Goal: Information Seeking & Learning: Learn about a topic

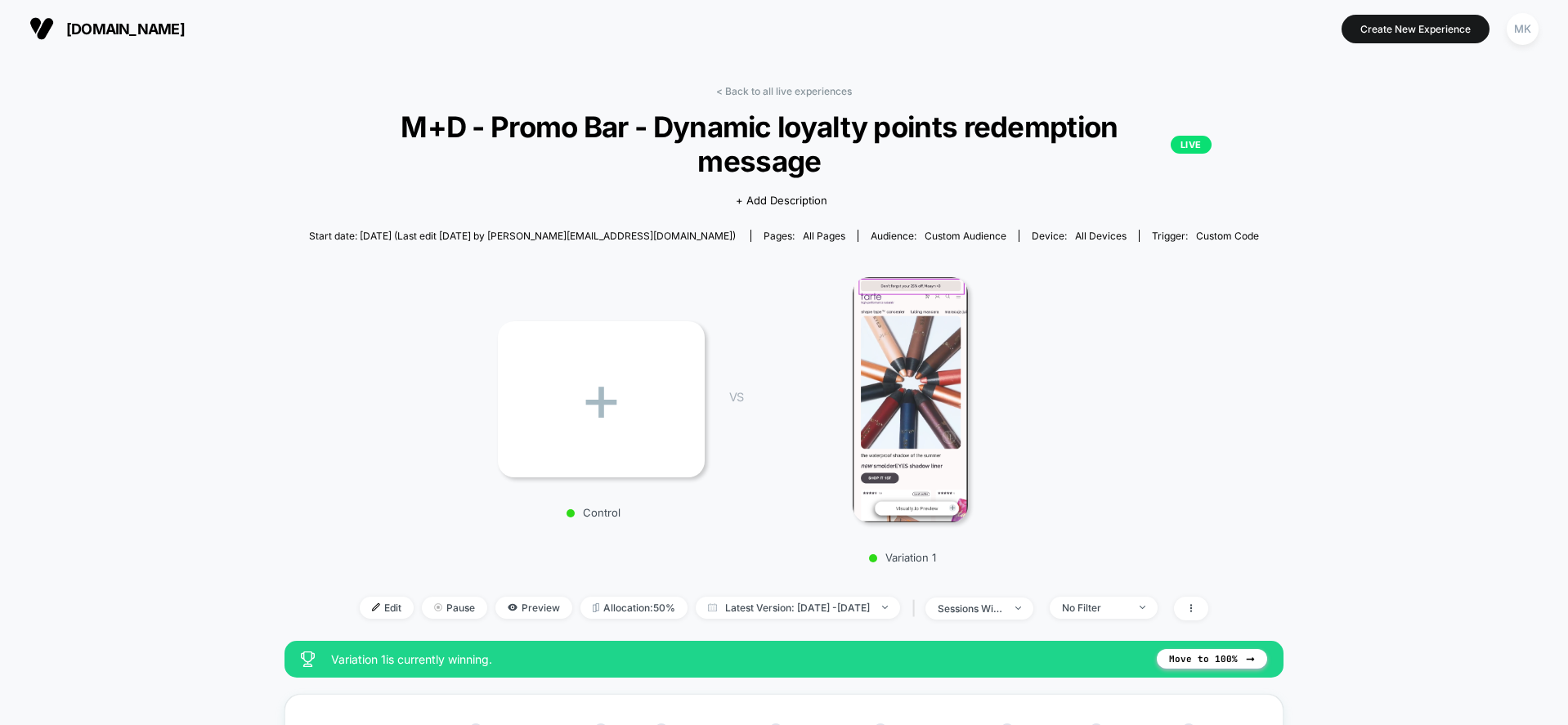
scroll to position [28, 0]
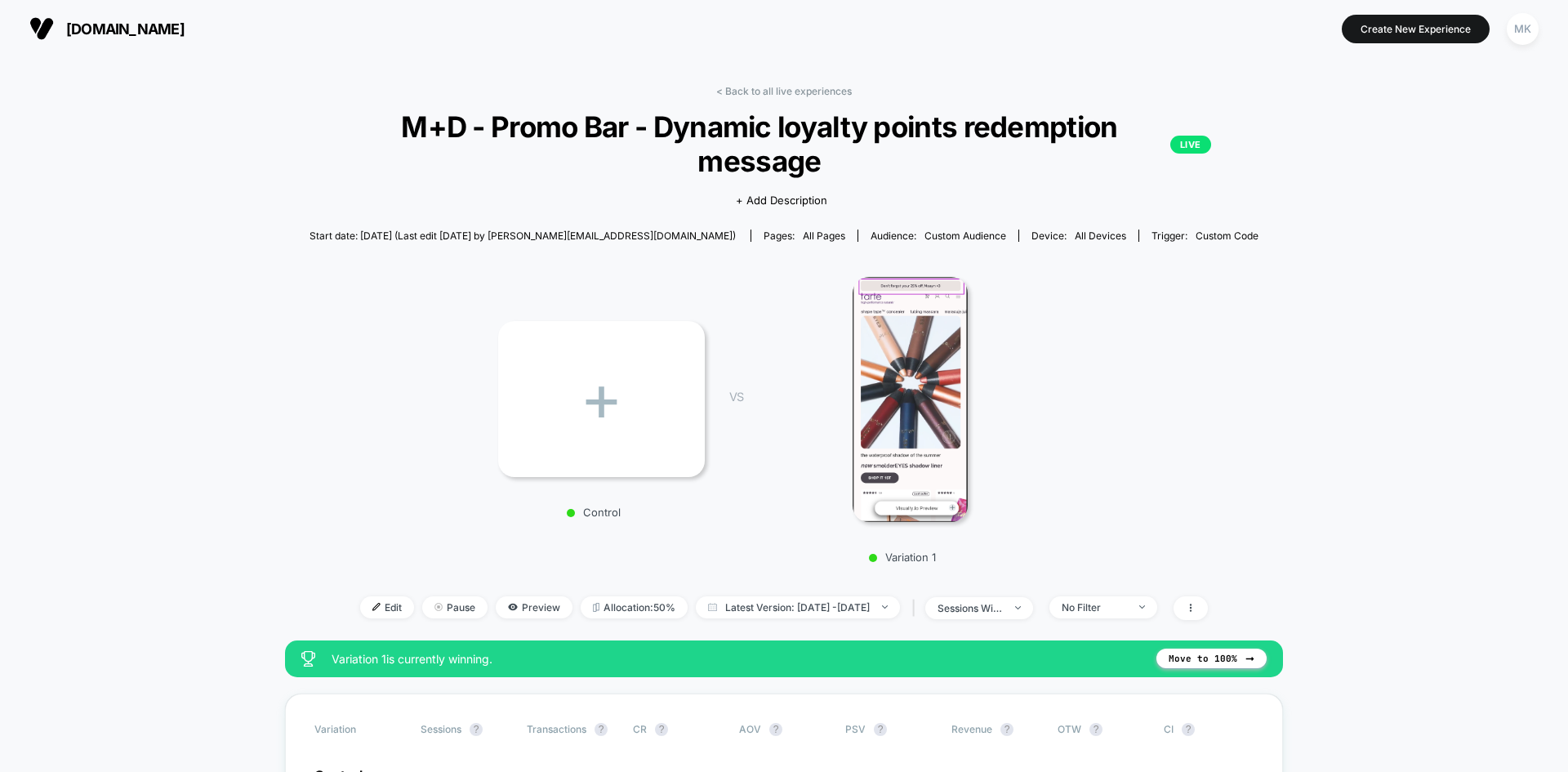
click at [62, 22] on button "[DOMAIN_NAME]" at bounding box center [107, 29] width 165 height 26
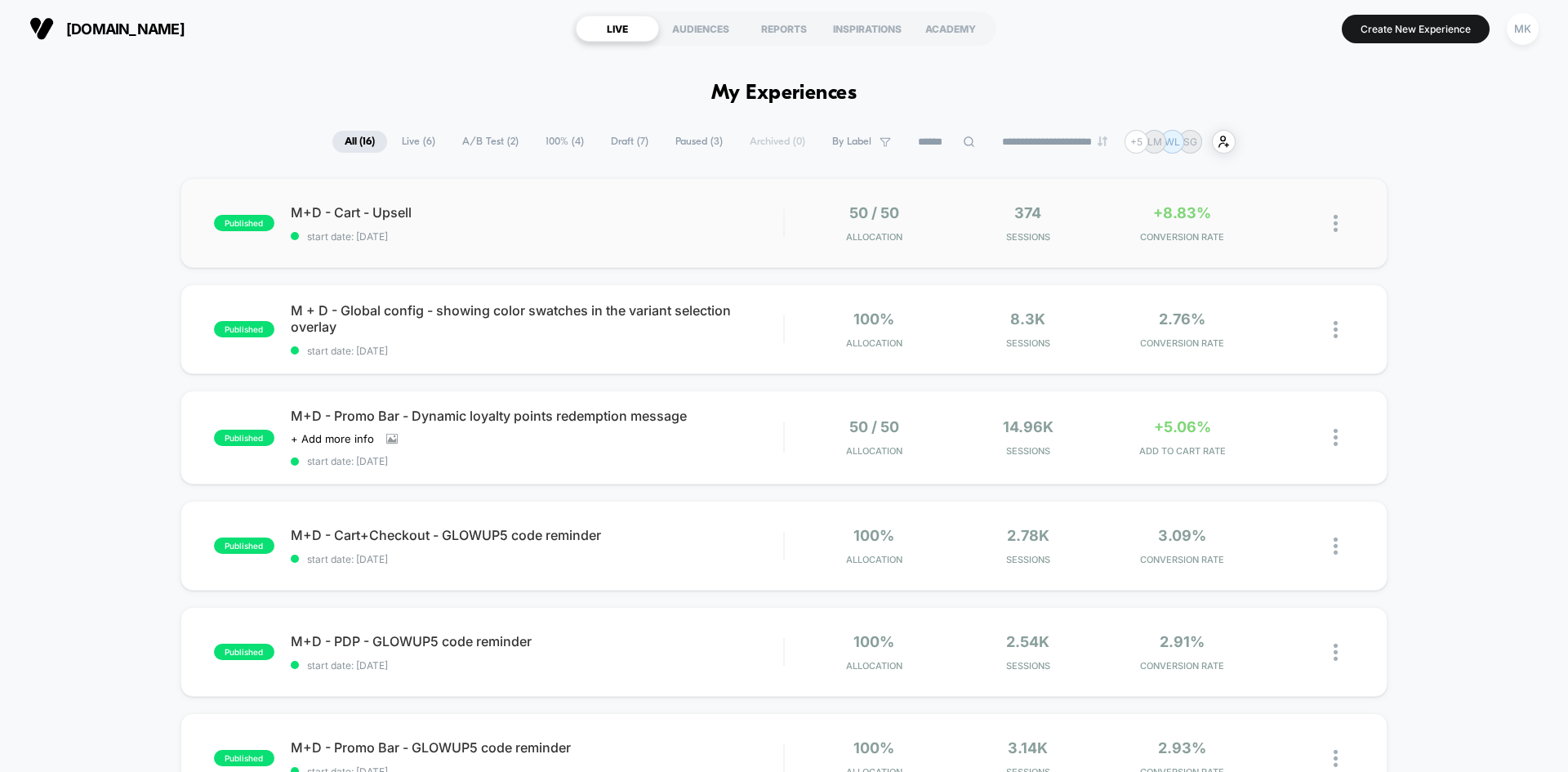
click at [465, 243] on div "published M+D - Cart - Upsell start date: [DATE] 50 / 50 Allocation 374 Session…" at bounding box center [784, 223] width 1207 height 89
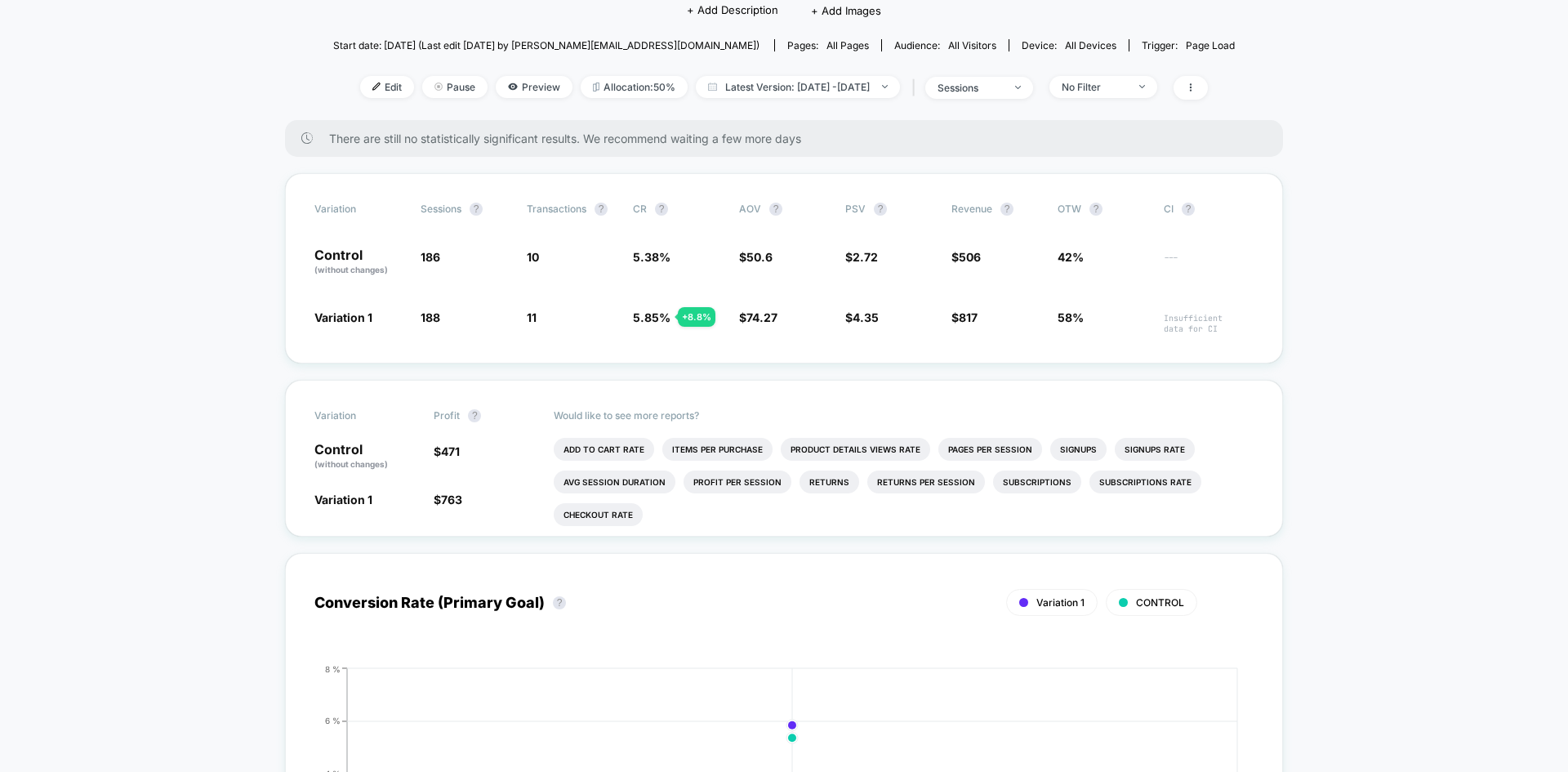
scroll to position [163, 0]
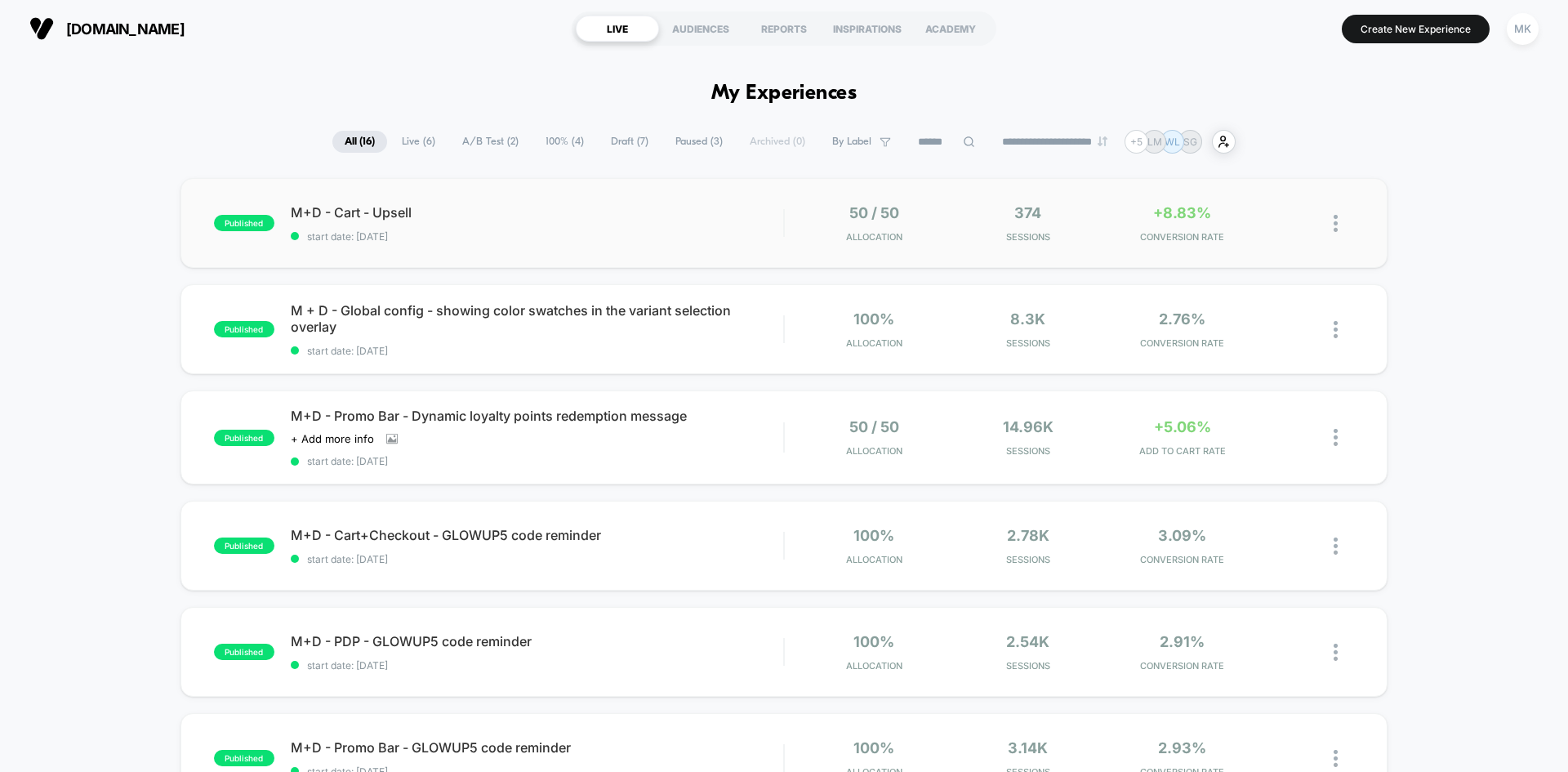
click at [653, 246] on div "published M+D - Cart - Upsell start date: [DATE] 50 / 50 Allocation 374 Session…" at bounding box center [784, 223] width 1207 height 89
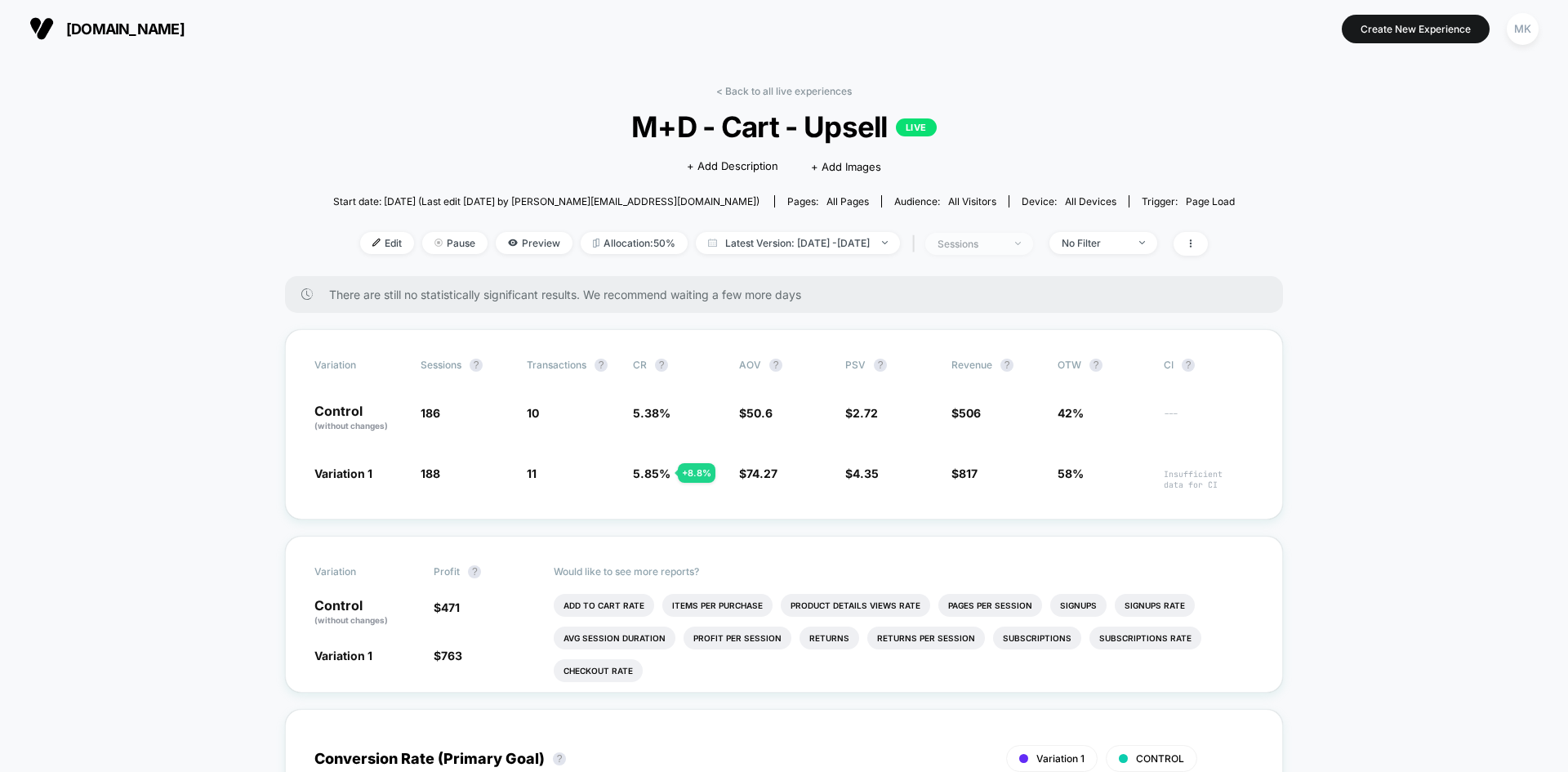
click at [1003, 241] on div "sessions" at bounding box center [970, 243] width 66 height 12
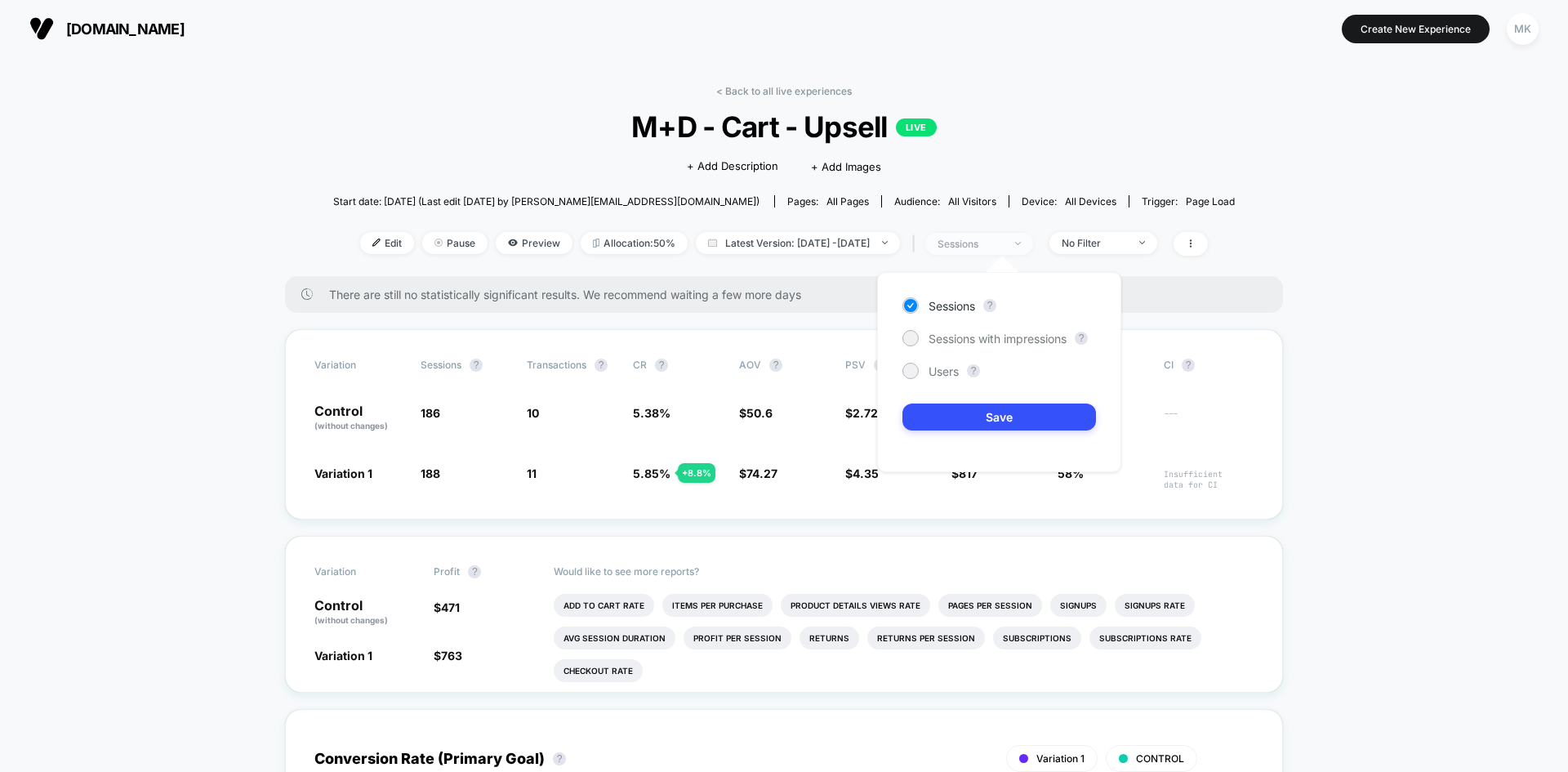
click at [1003, 241] on div "sessions" at bounding box center [970, 243] width 66 height 12
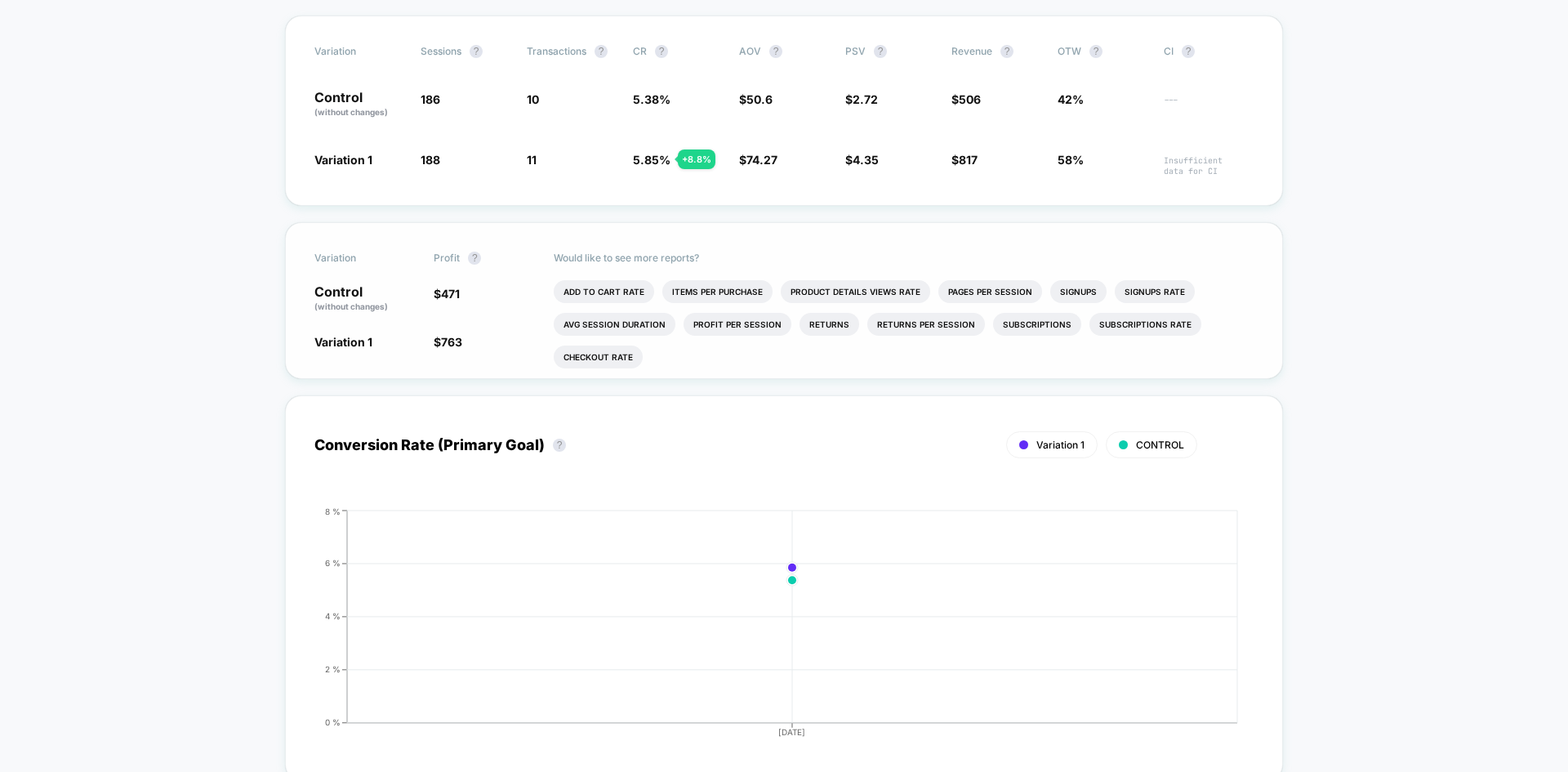
scroll to position [327, 0]
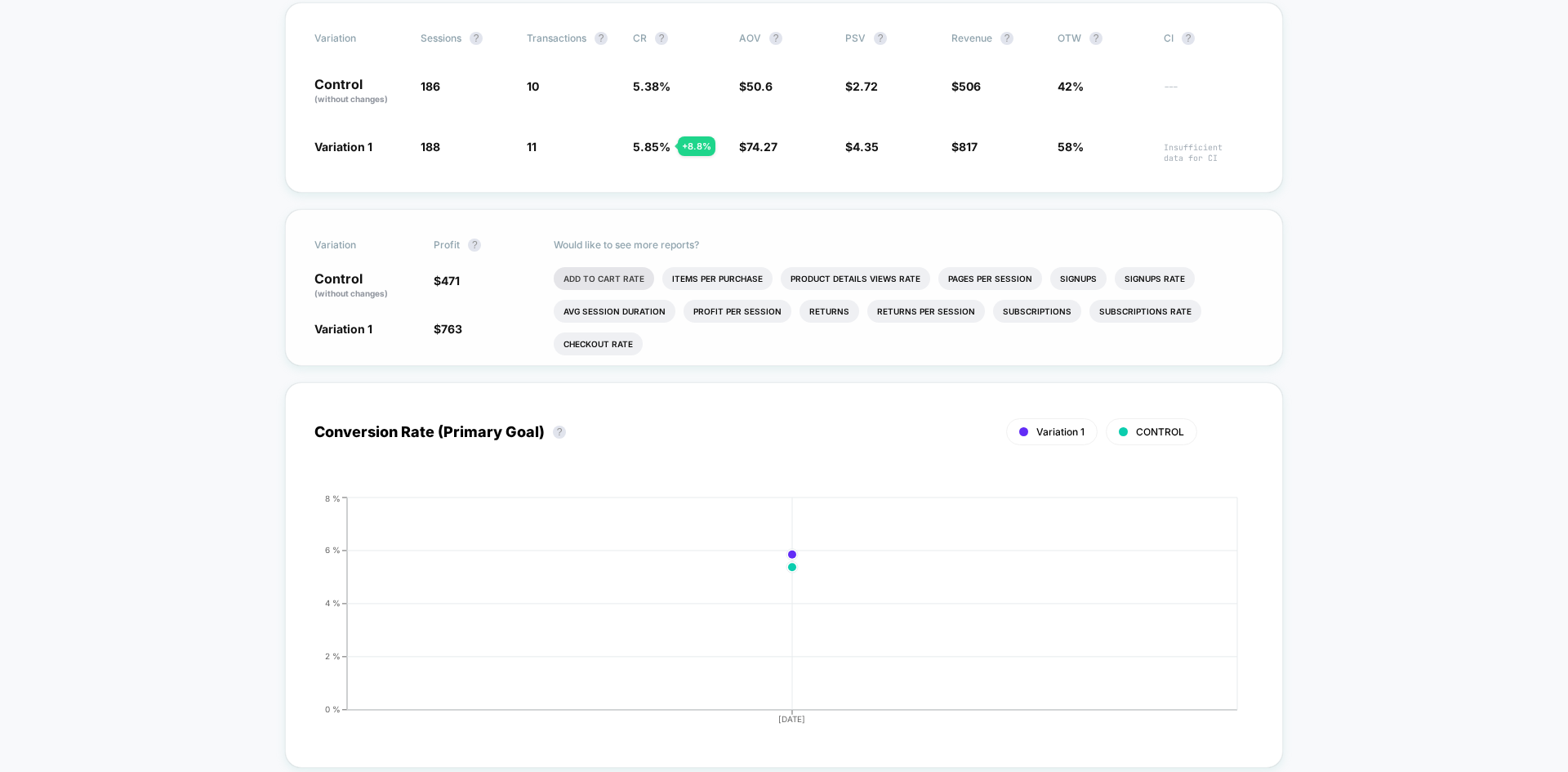
click at [609, 280] on li "Add To Cart Rate" at bounding box center [603, 278] width 100 height 23
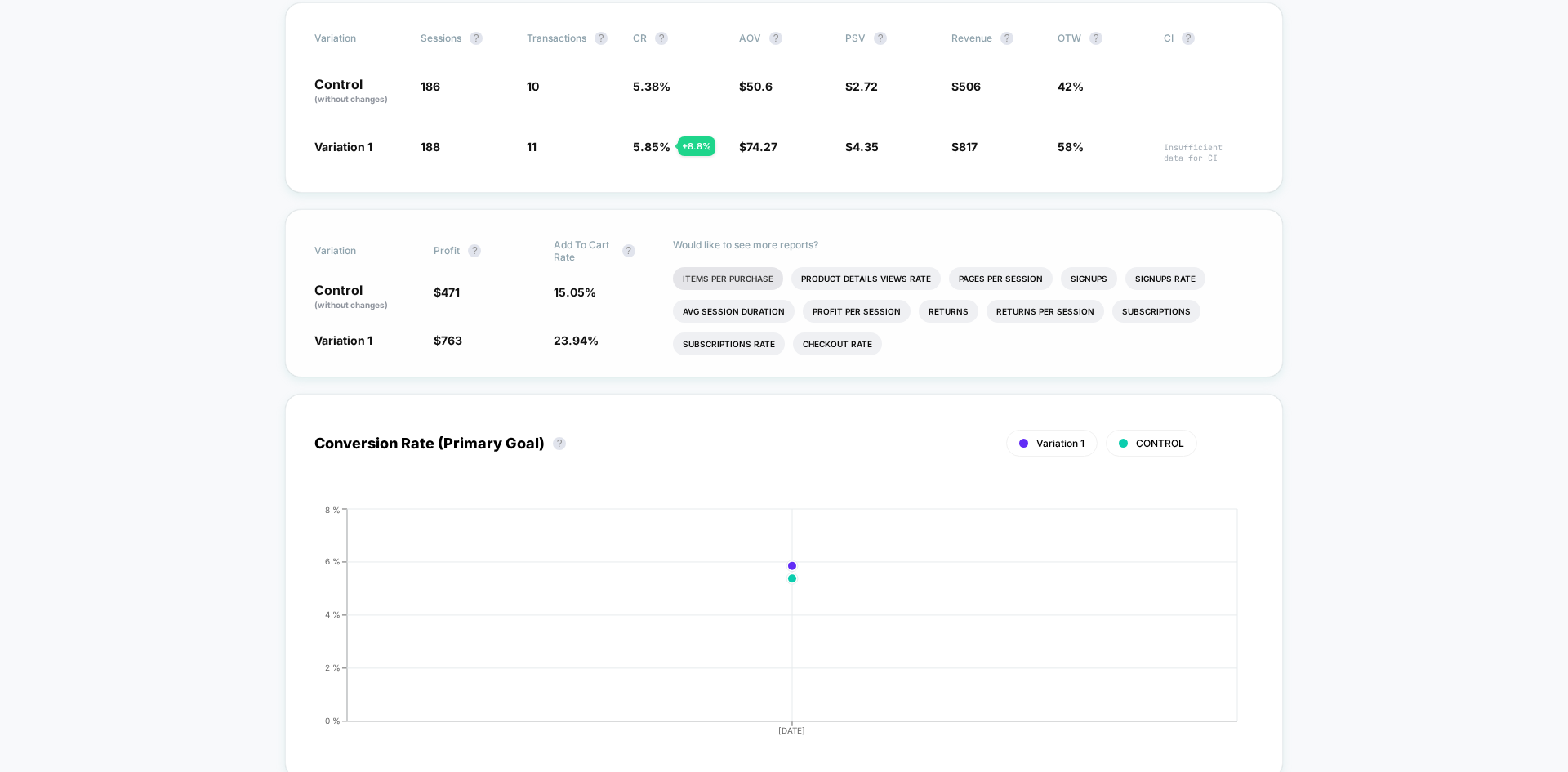
click at [699, 282] on li "Items Per Purchase" at bounding box center [727, 278] width 110 height 23
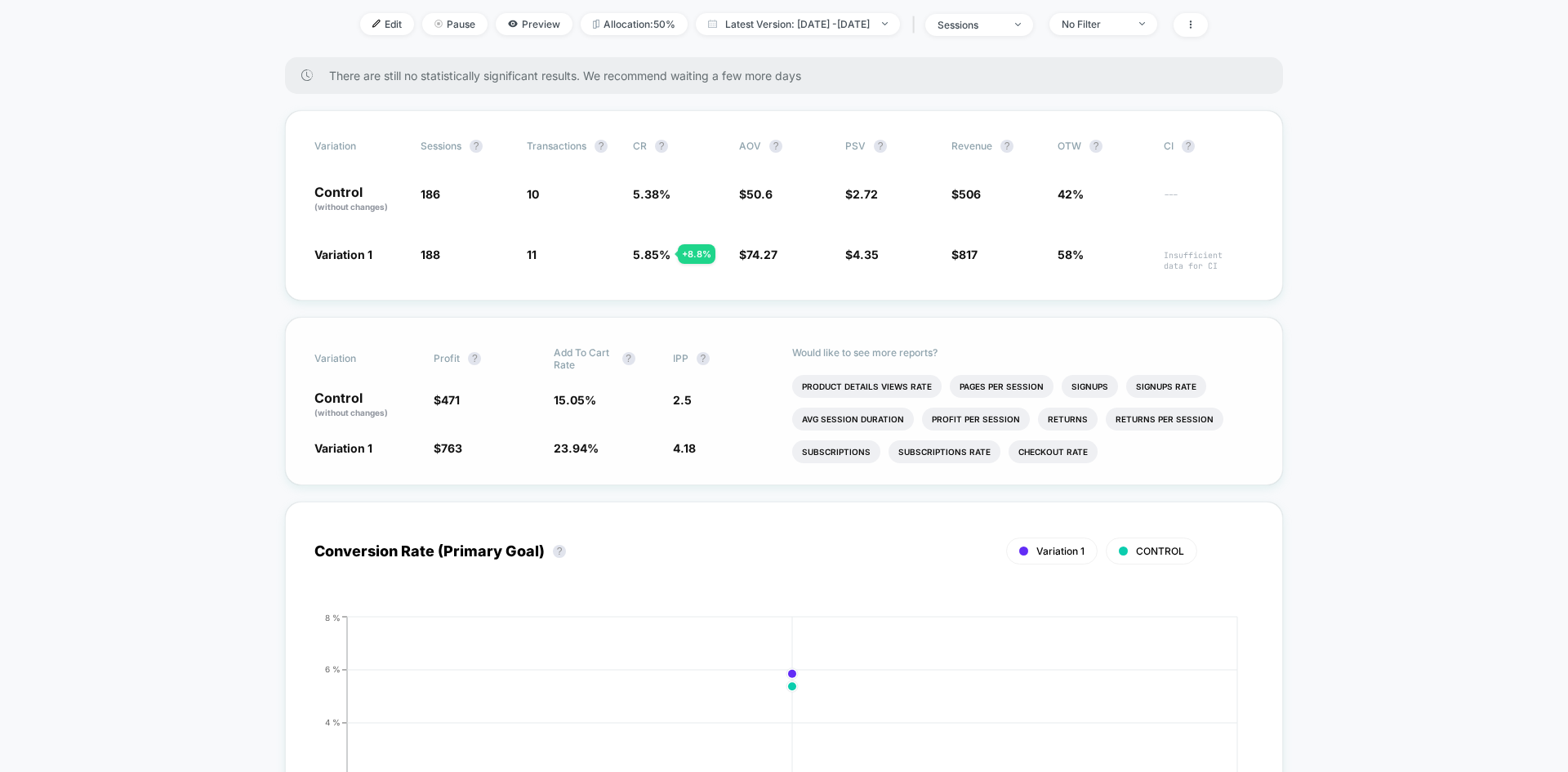
scroll to position [245, 0]
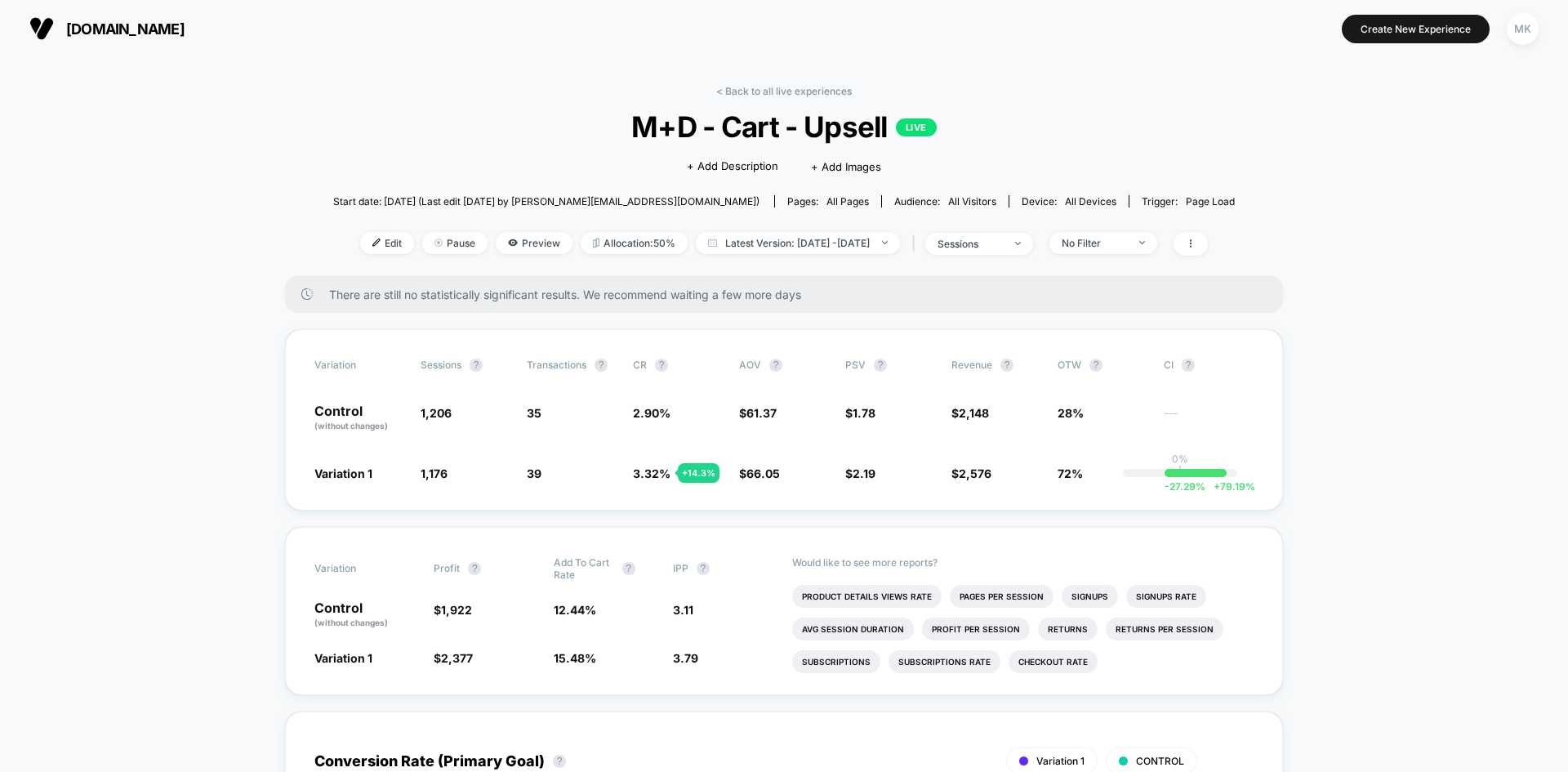
click at [996, 624] on li "Profit Per Session" at bounding box center [976, 628] width 107 height 23
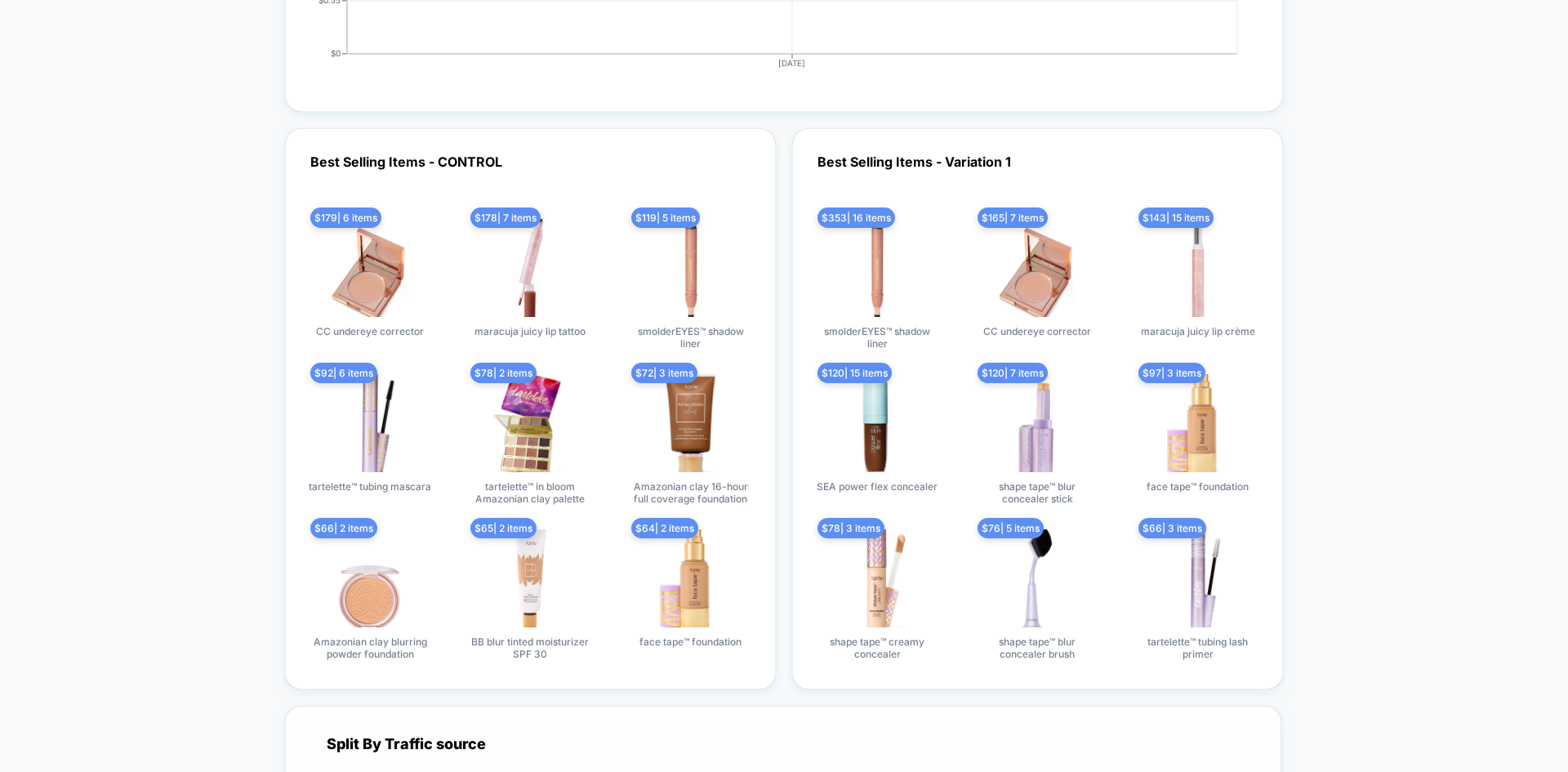
scroll to position [3266, 0]
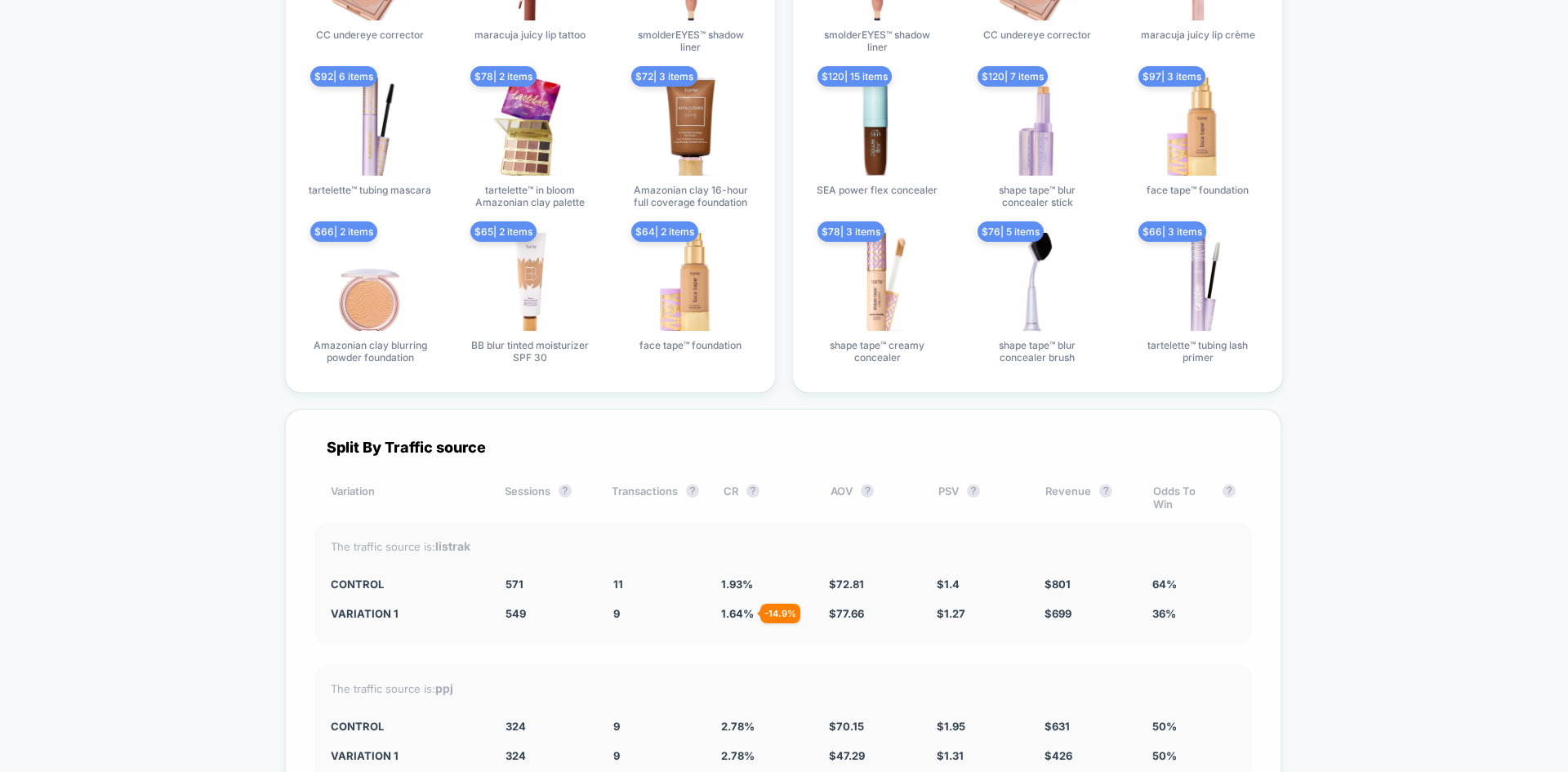
scroll to position [3593, 0]
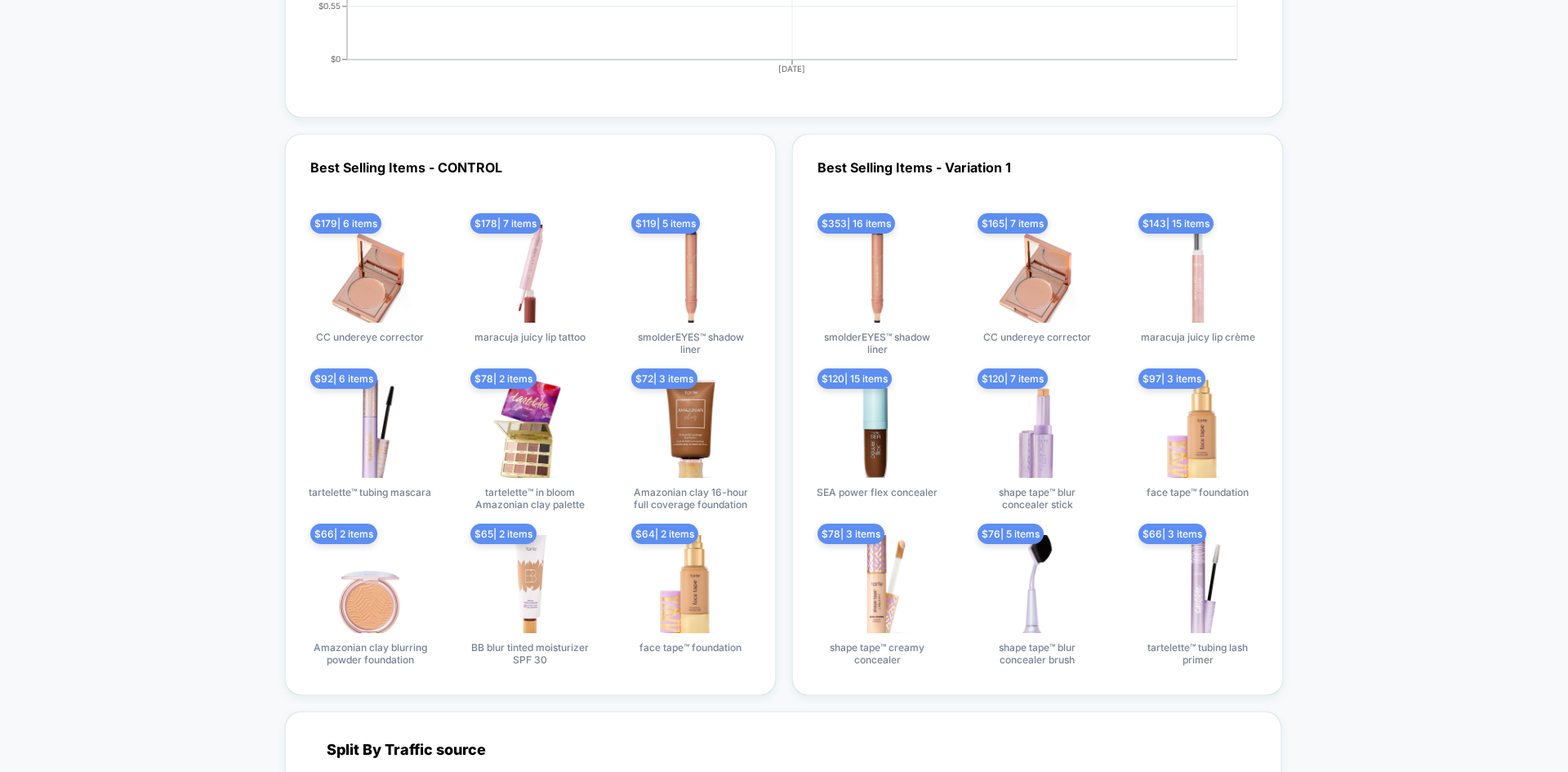
scroll to position [3266, 0]
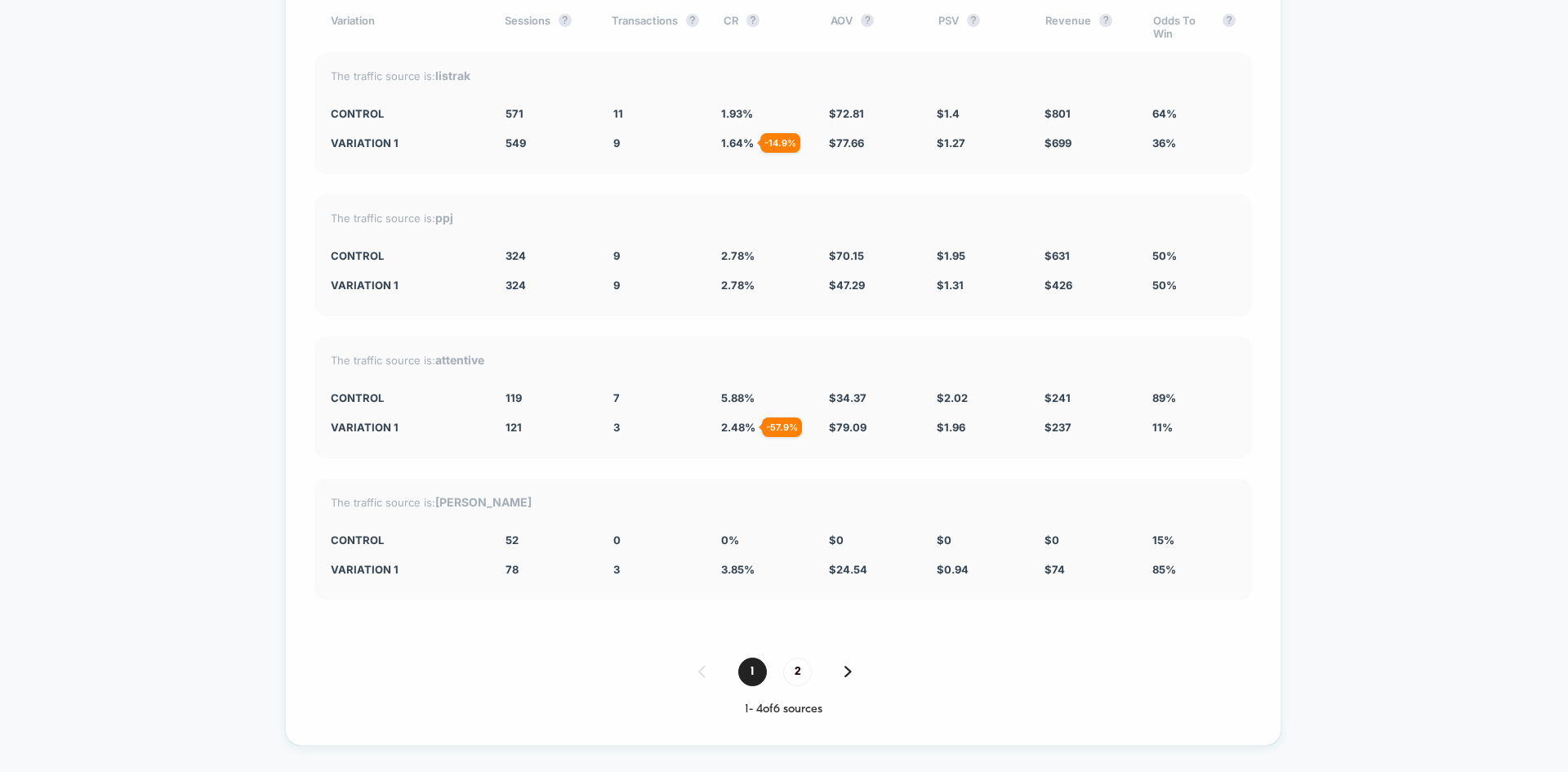
scroll to position [4164, 0]
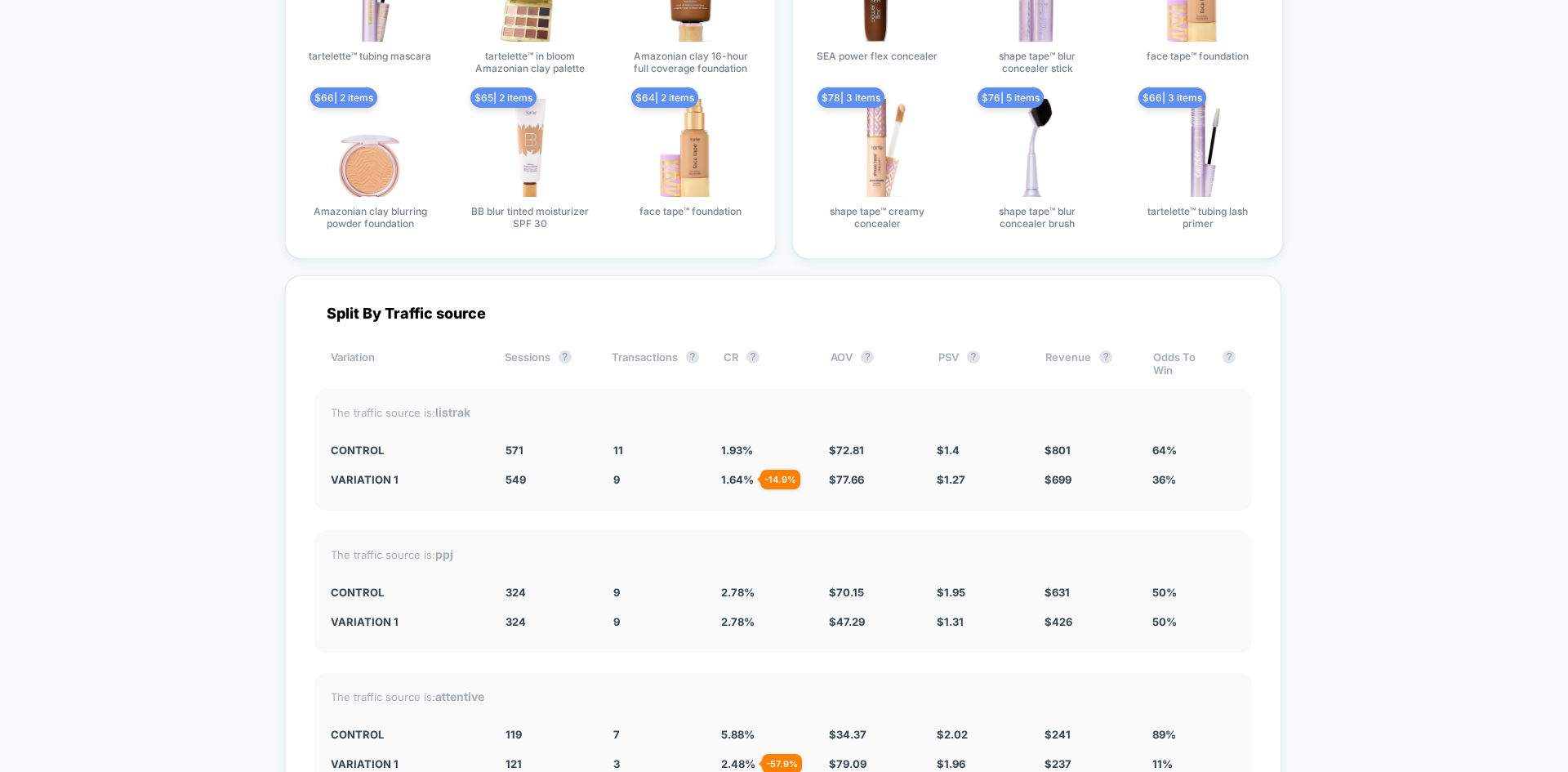
scroll to position [3511, 0]
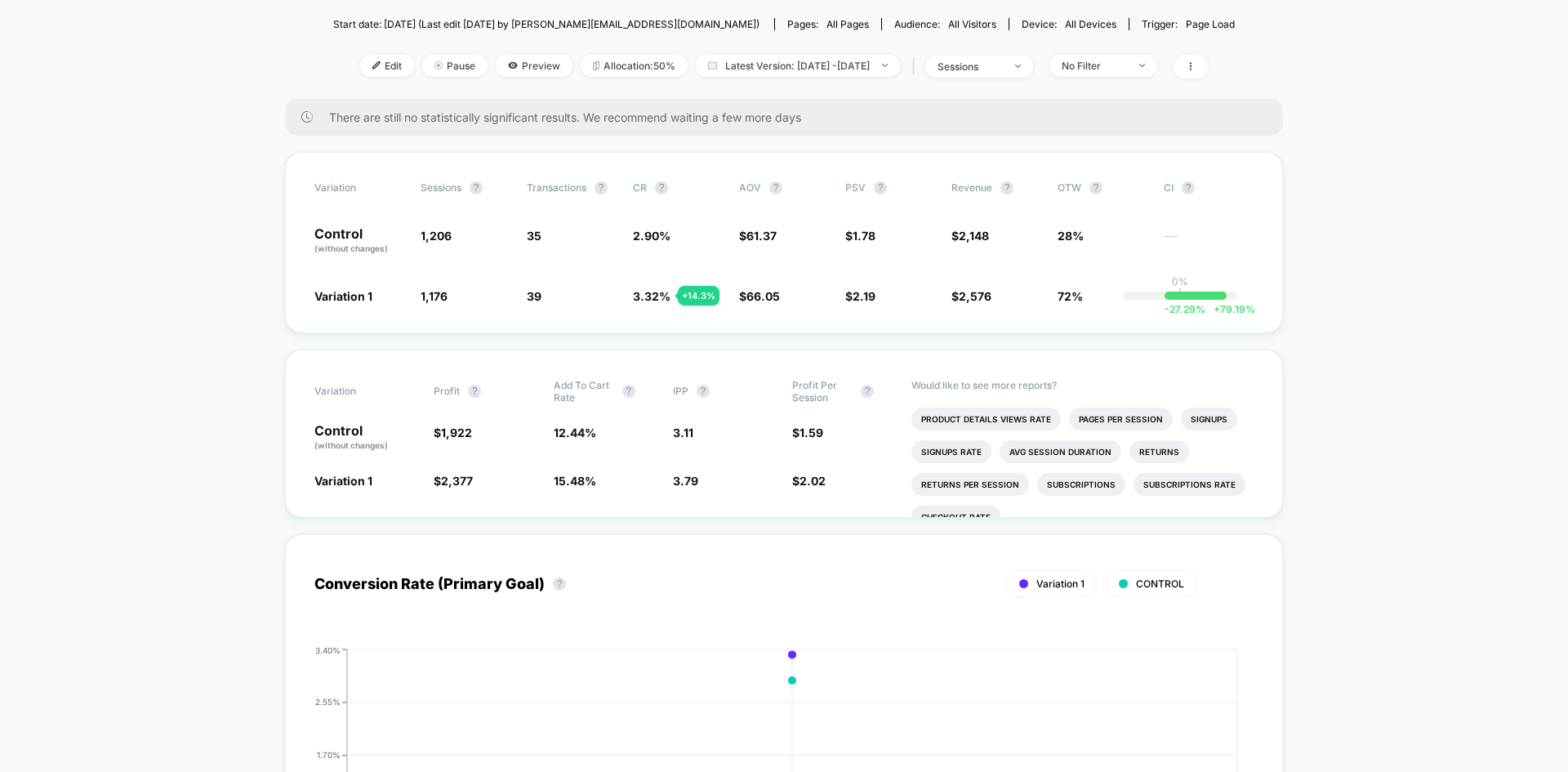
scroll to position [163, 0]
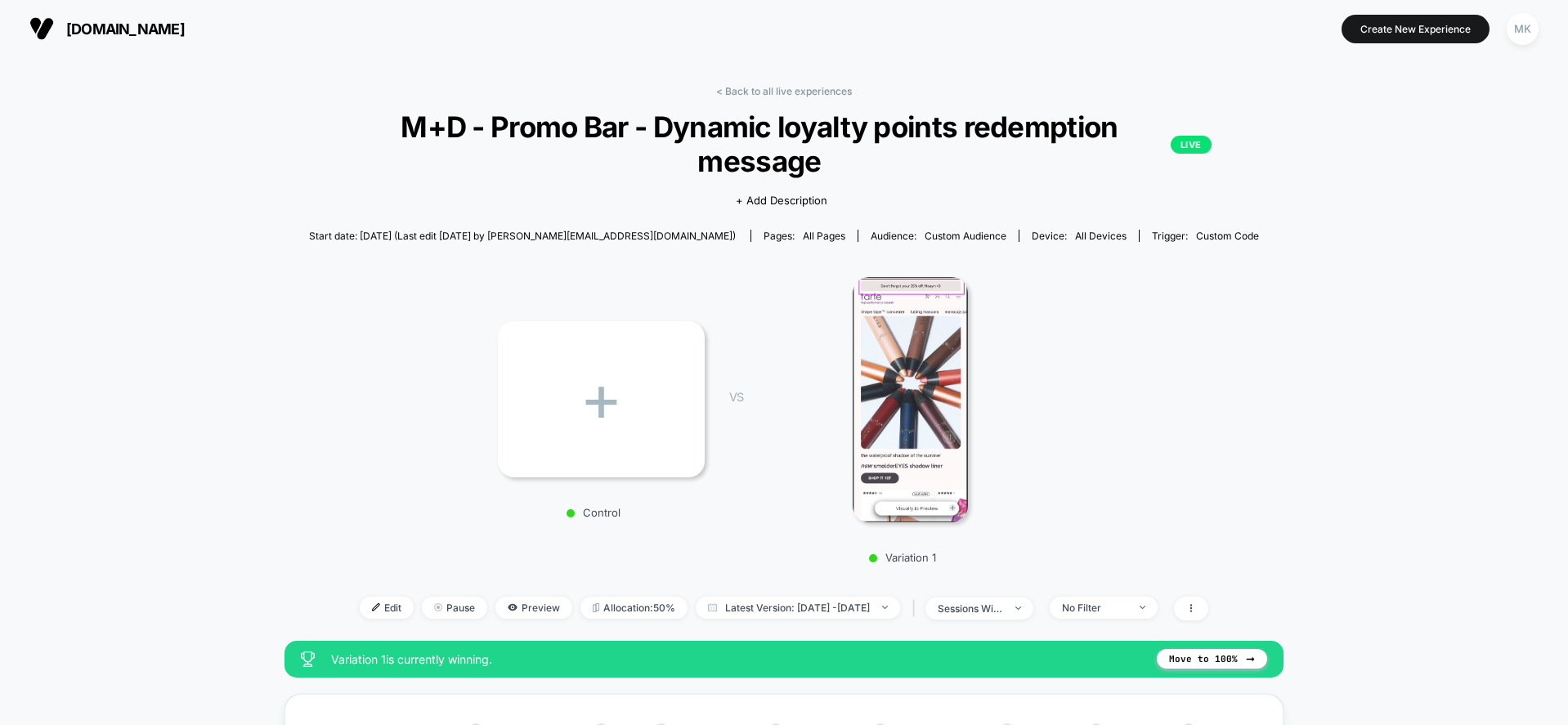
scroll to position [28, 0]
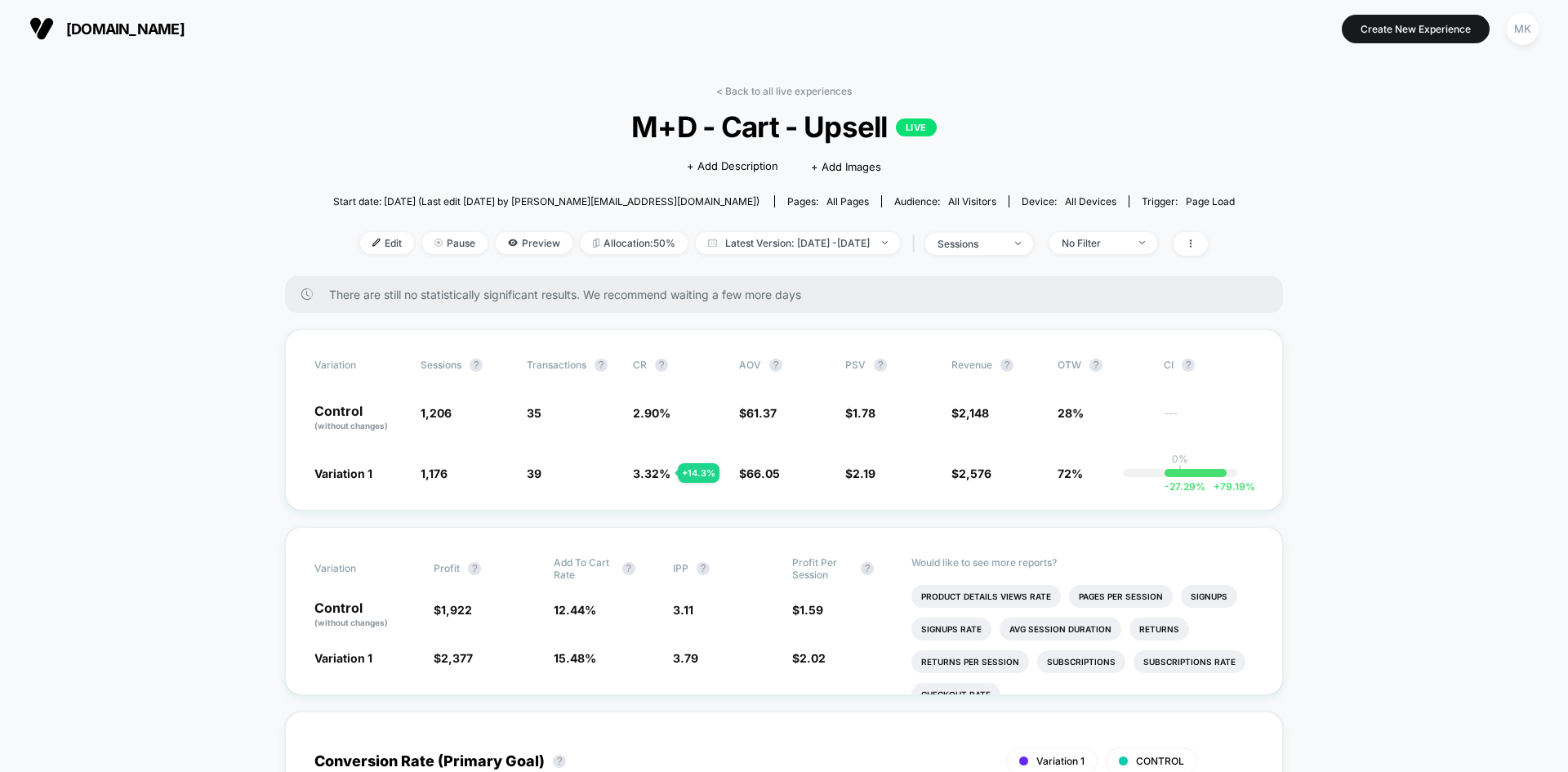
scroll to position [81, 0]
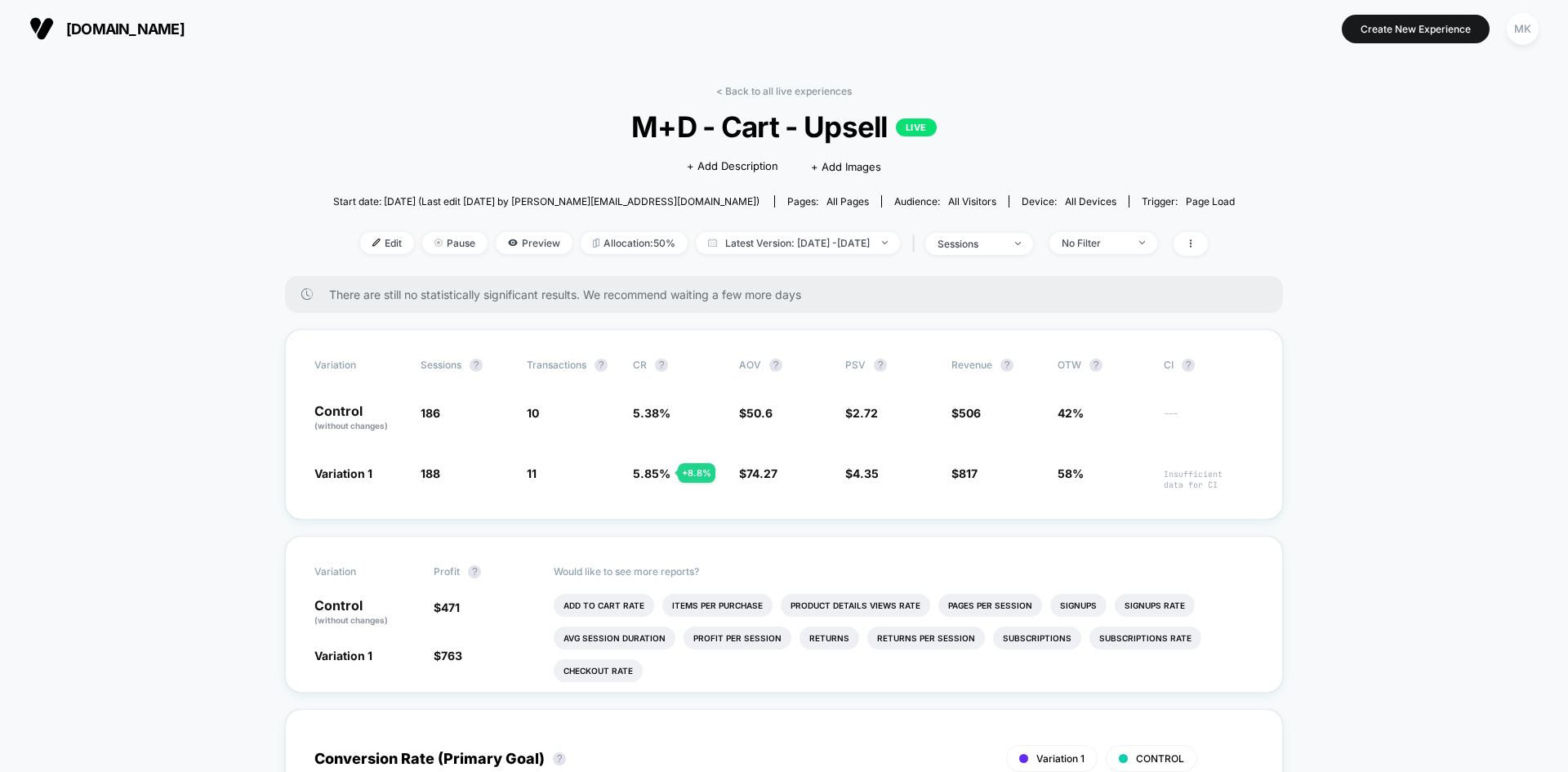
click at [51, 29] on img at bounding box center [42, 28] width 25 height 25
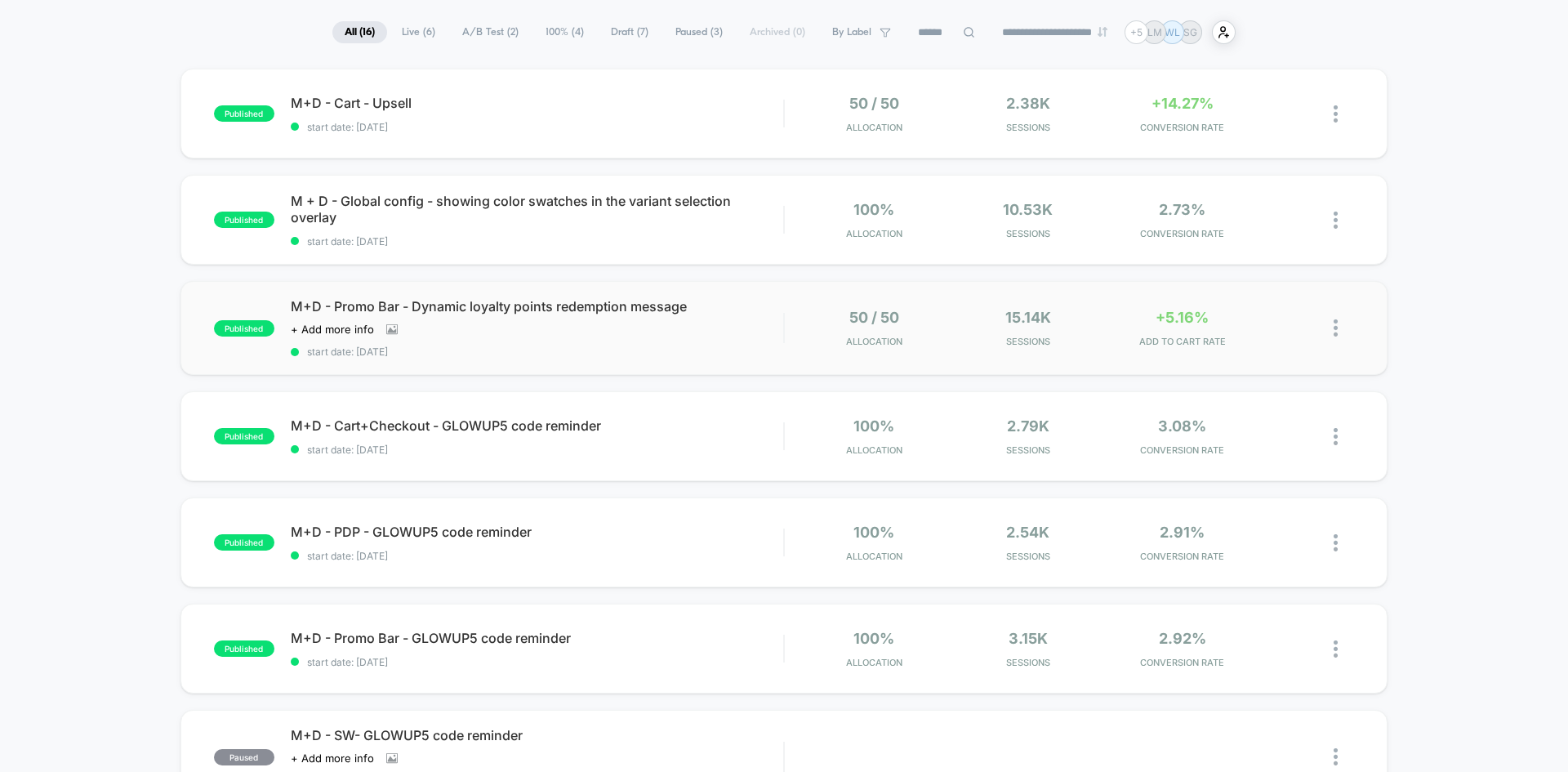
scroll to position [81, 0]
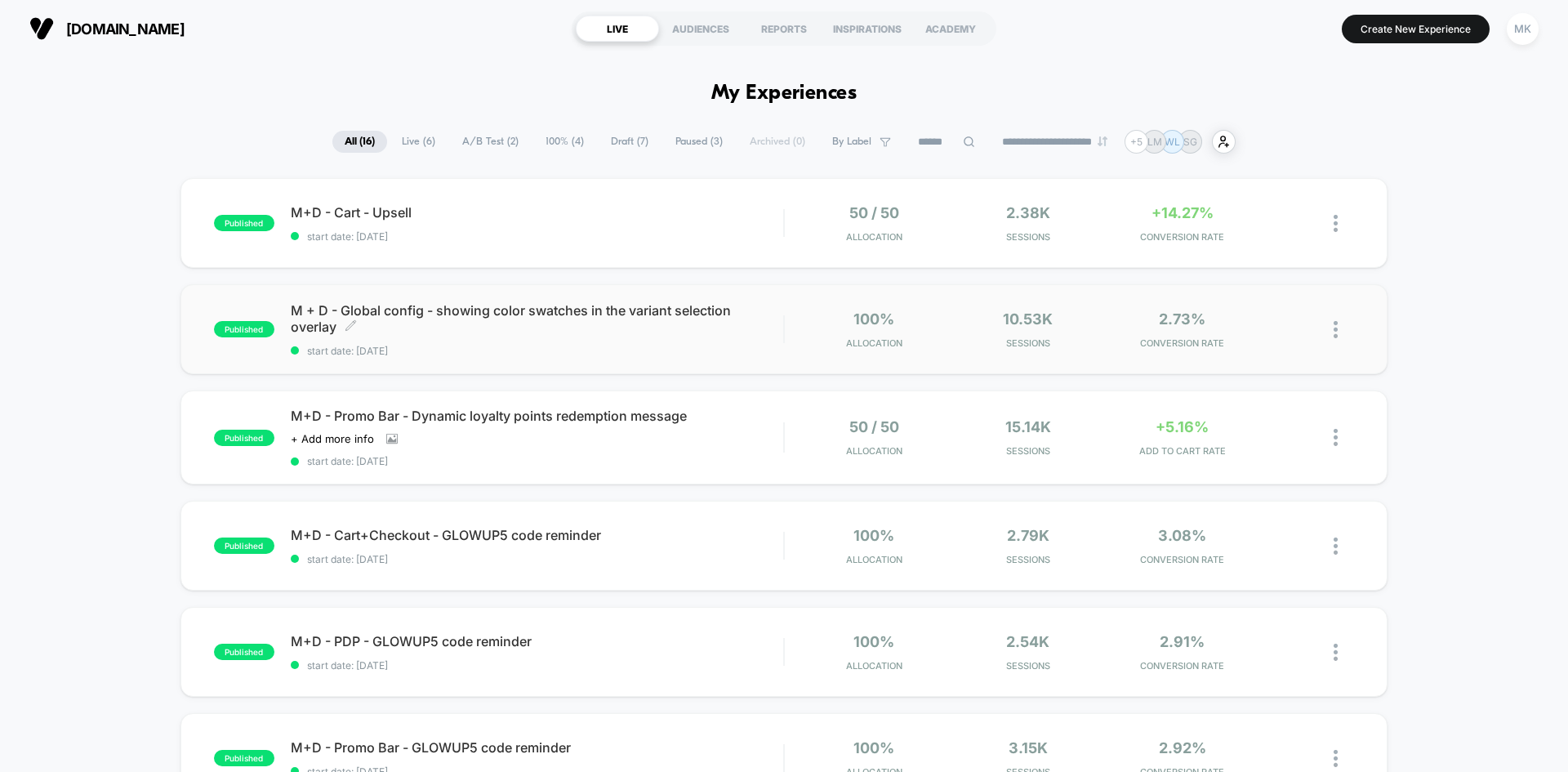
scroll to position [81, 0]
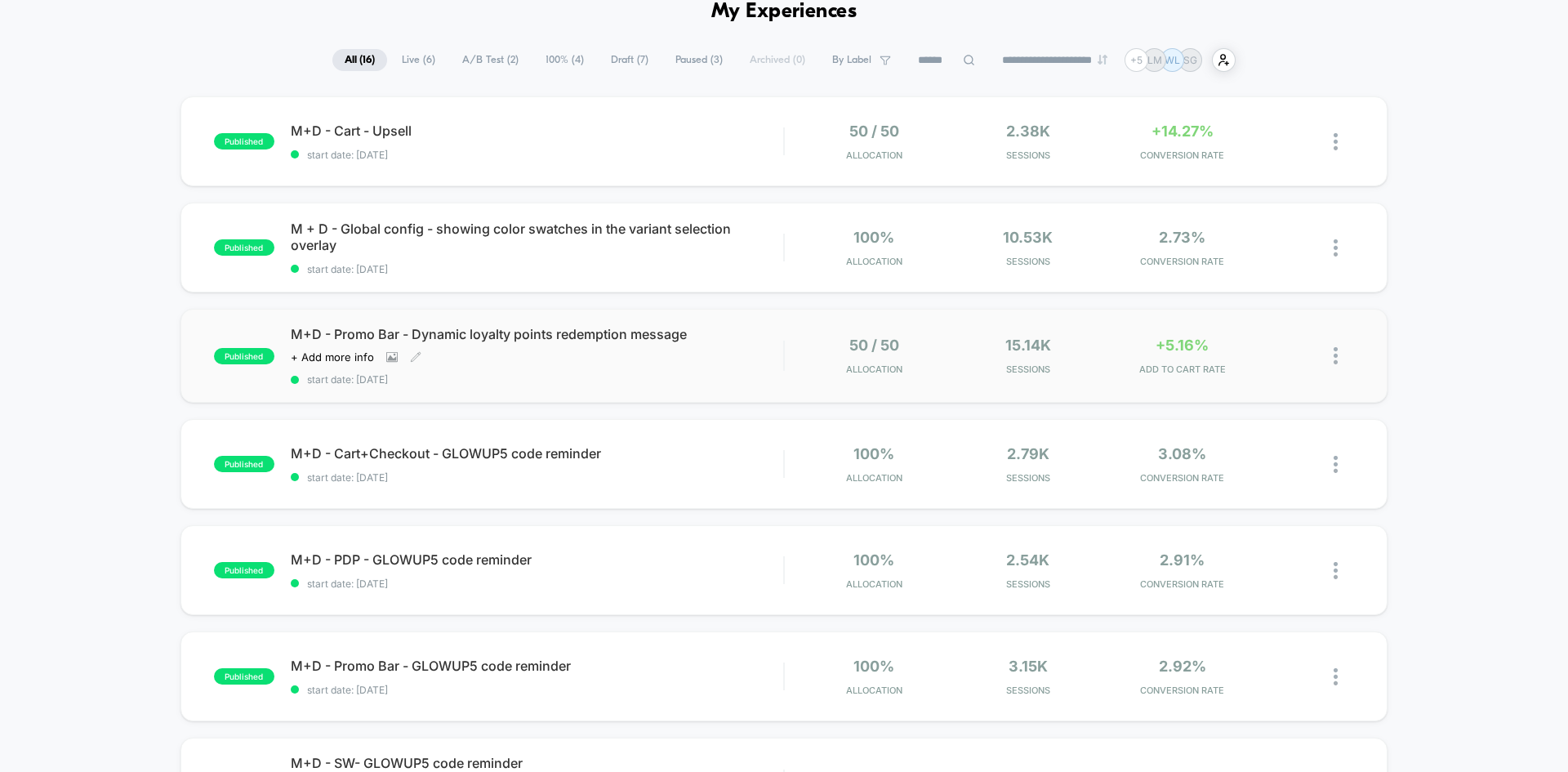
click at [704, 338] on span "M+D - Promo Bar - Dynamic loyalty points redemption message" at bounding box center [538, 334] width 493 height 16
